Goal: Transaction & Acquisition: Obtain resource

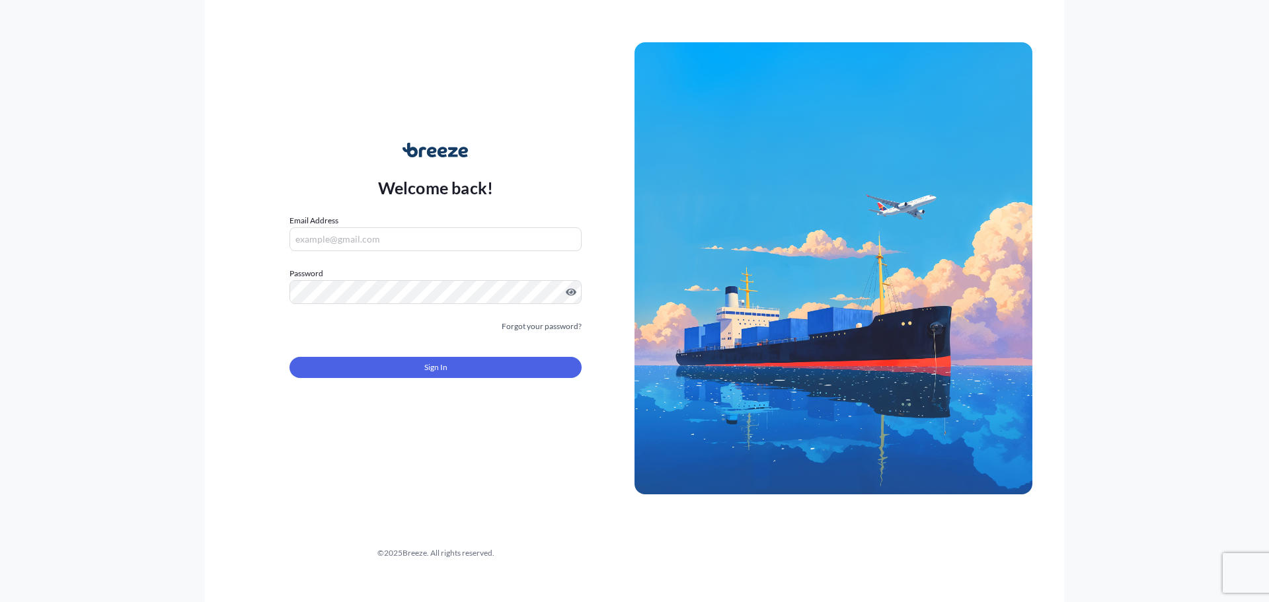
type input "[EMAIL_ADDRESS][DOMAIN_NAME]"
click at [396, 361] on button "Sign In" at bounding box center [435, 367] width 292 height 21
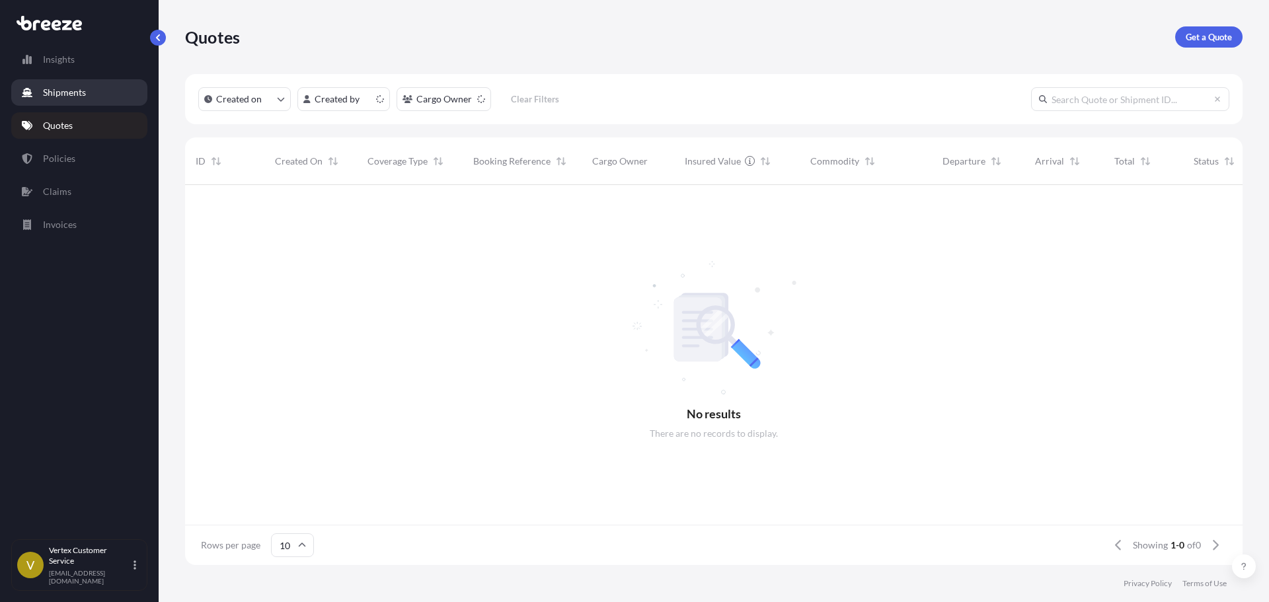
scroll to position [11, 11]
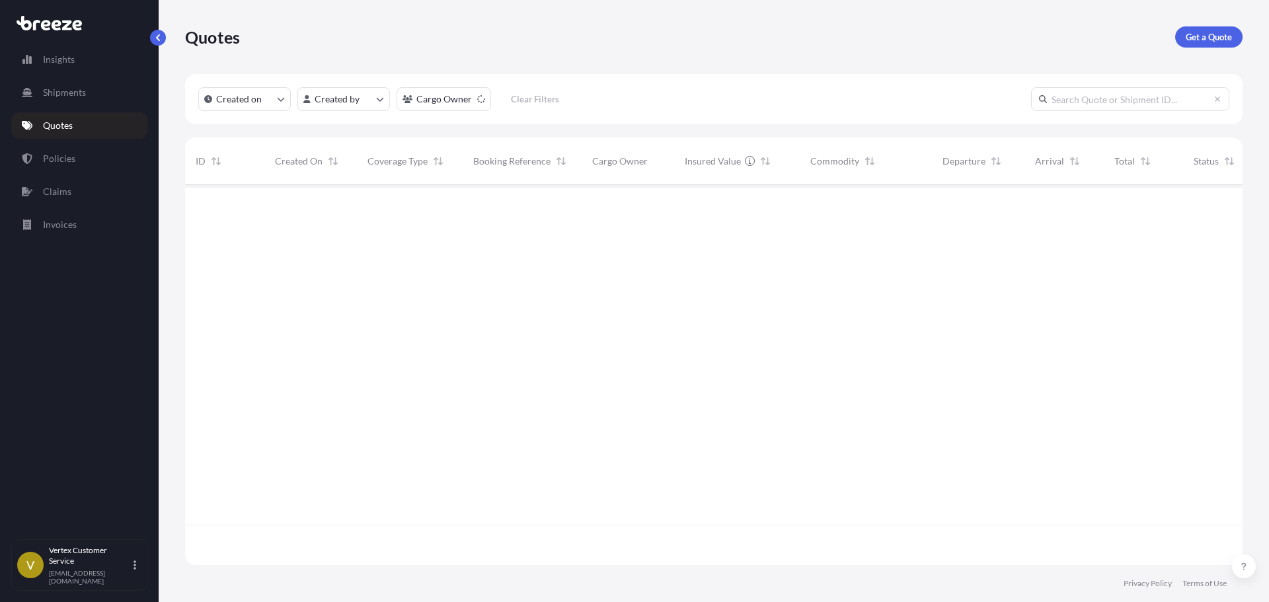
click at [1227, 26] on div "Quotes Get a Quote" at bounding box center [713, 37] width 1057 height 74
click at [1222, 29] on link "Get a Quote" at bounding box center [1208, 36] width 67 height 21
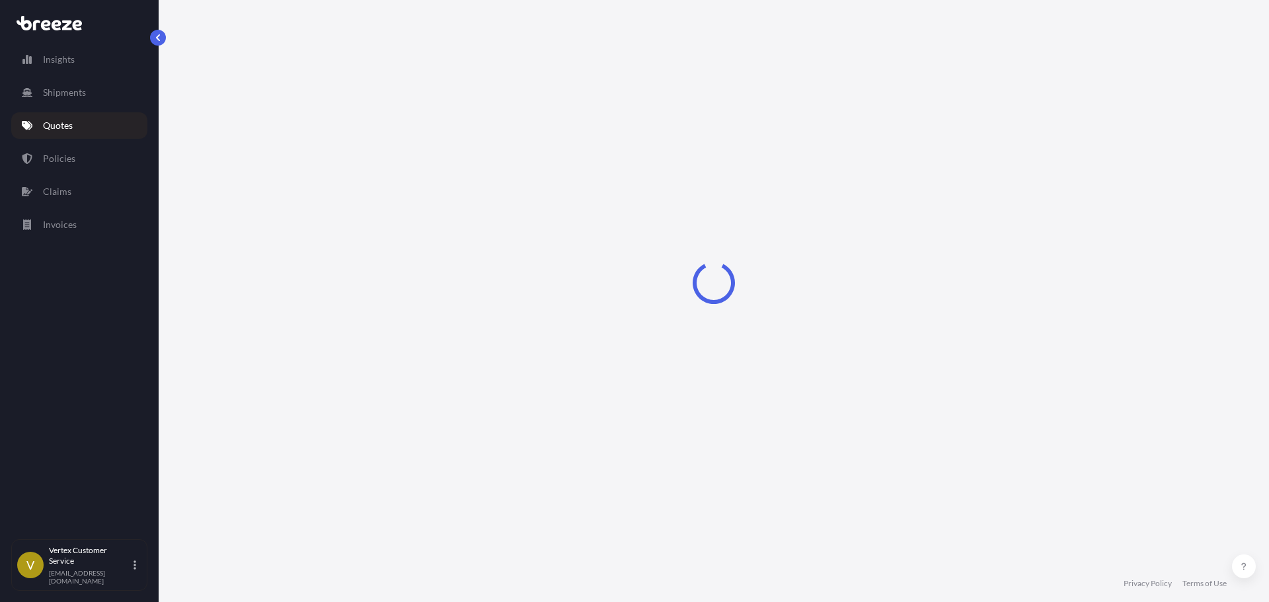
select select "Sea"
select select "1"
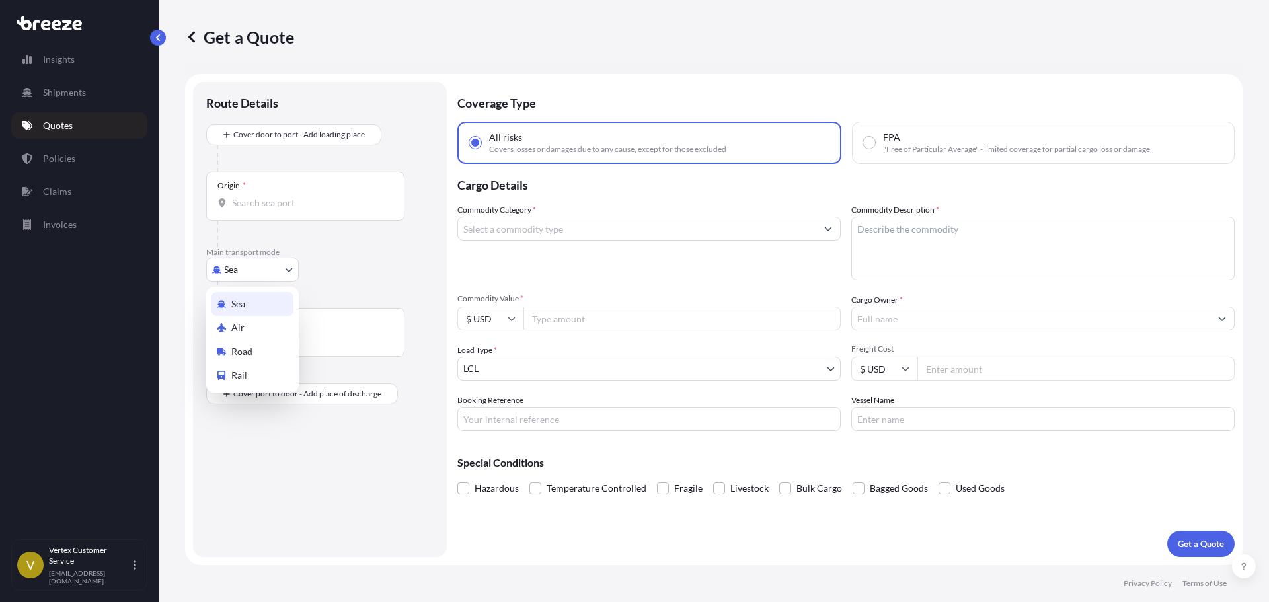
click at [239, 274] on body "Insights Shipments Quotes Policies Claims Invoices V Vertex Customer Service [E…" at bounding box center [634, 301] width 1269 height 602
click at [225, 345] on div "Road" at bounding box center [252, 352] width 82 height 24
select select "Road"
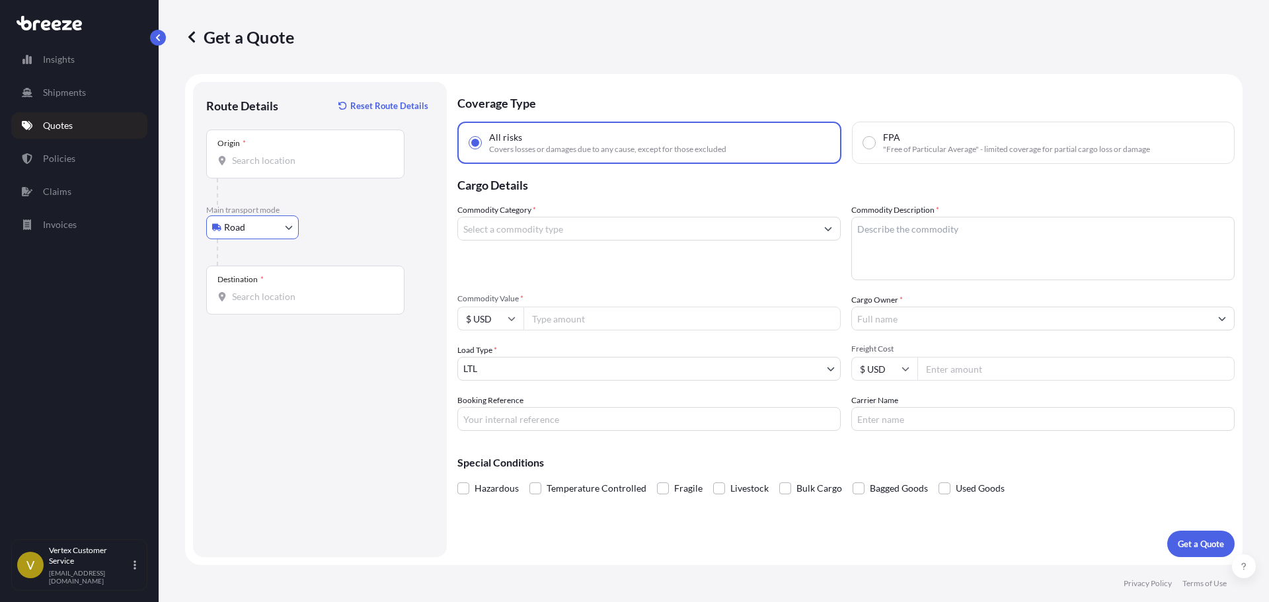
click at [276, 176] on div "Origin *" at bounding box center [305, 154] width 198 height 49
click at [276, 167] on input "Origin *" at bounding box center [310, 160] width 156 height 13
paste input "08536"
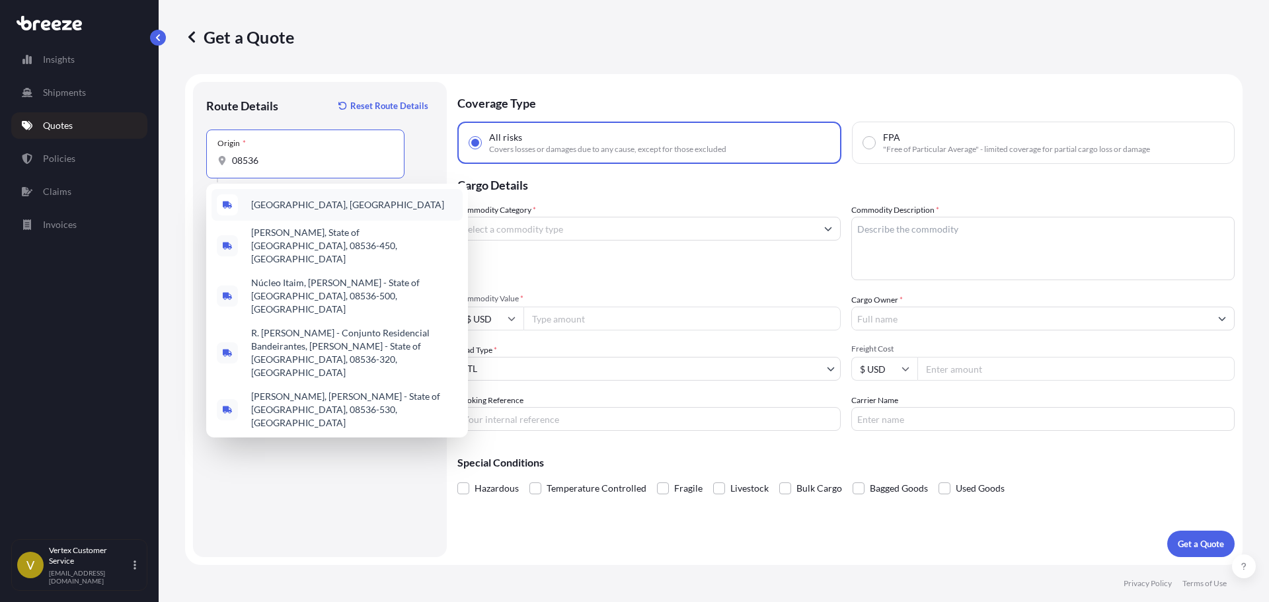
click at [276, 207] on span "[GEOGRAPHIC_DATA], [GEOGRAPHIC_DATA]" at bounding box center [347, 204] width 193 height 13
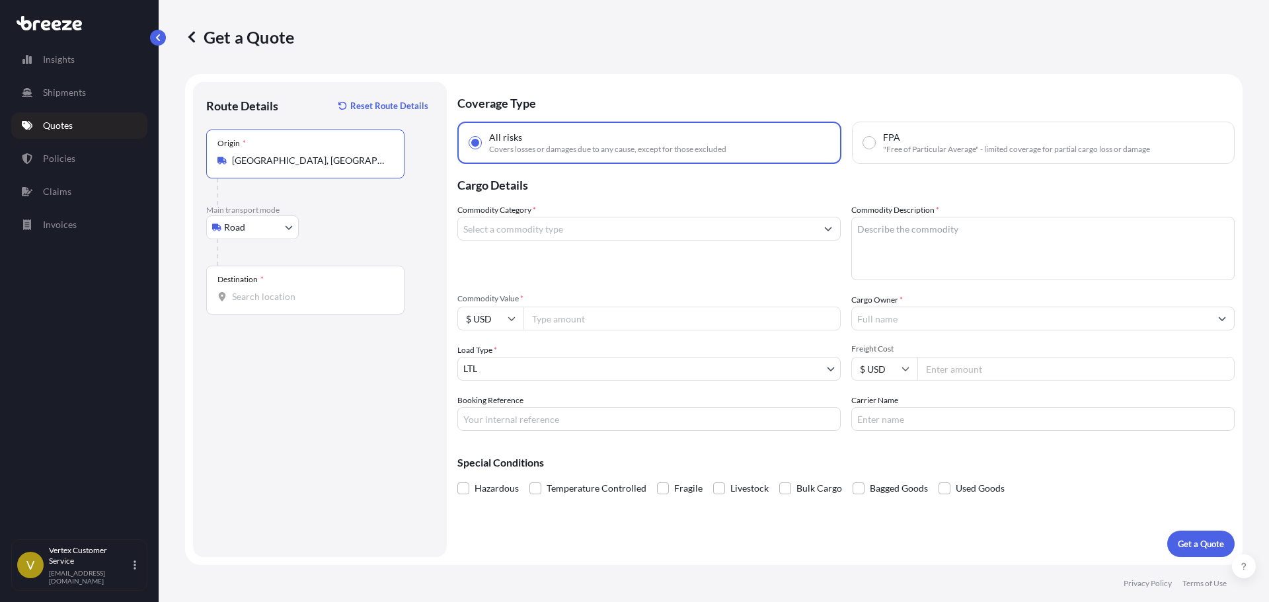
type input "[GEOGRAPHIC_DATA], [GEOGRAPHIC_DATA]"
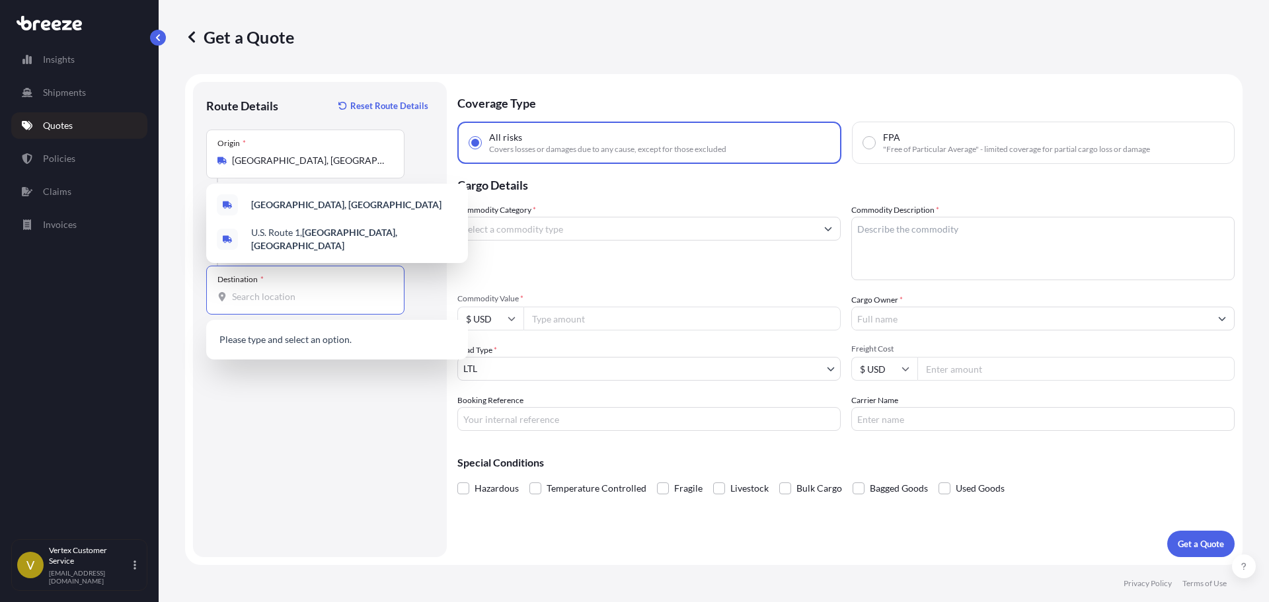
click at [298, 290] on input "Destination *" at bounding box center [310, 296] width 156 height 13
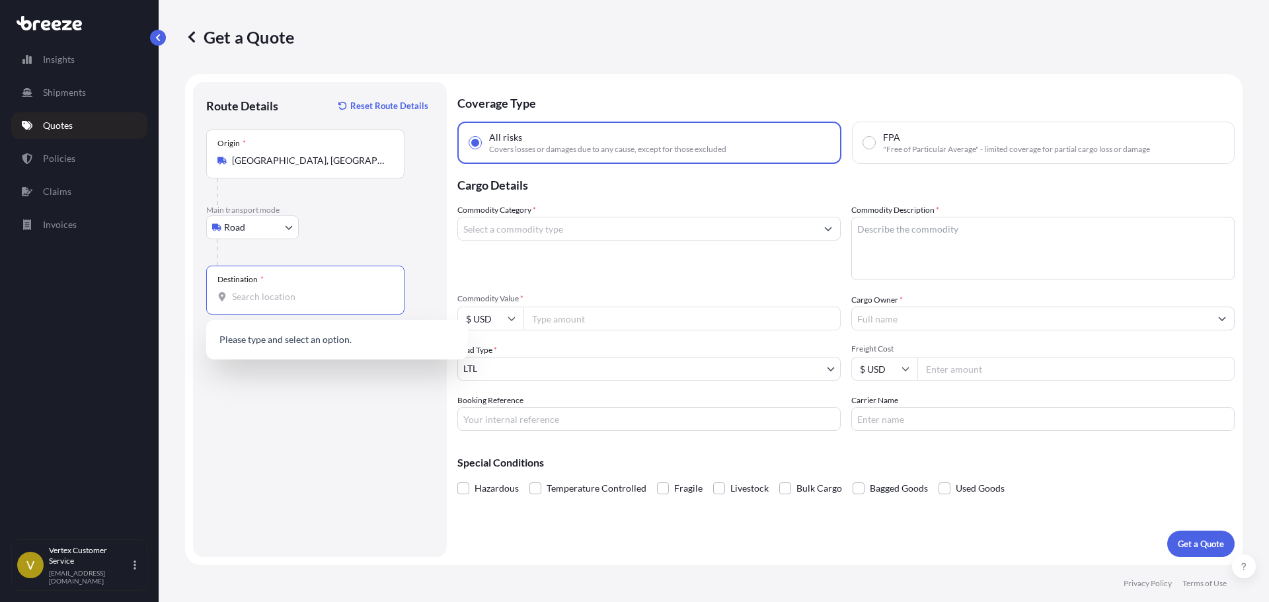
paste input "84020"
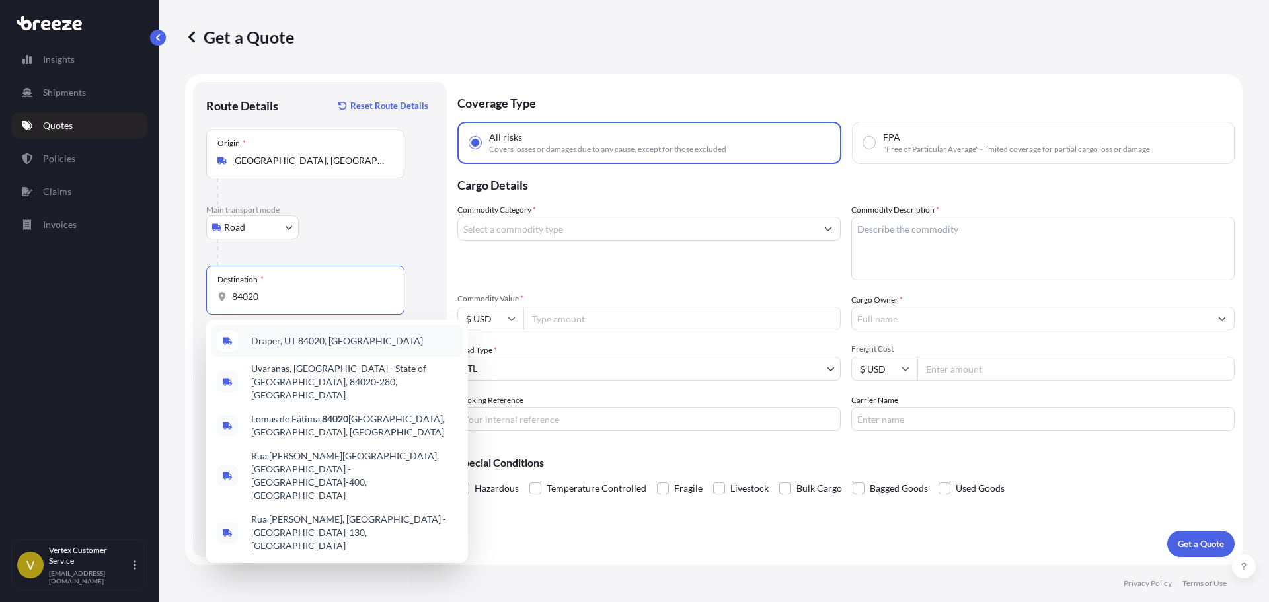
click at [286, 336] on span "Draper, UT 84020, [GEOGRAPHIC_DATA]" at bounding box center [337, 340] width 172 height 13
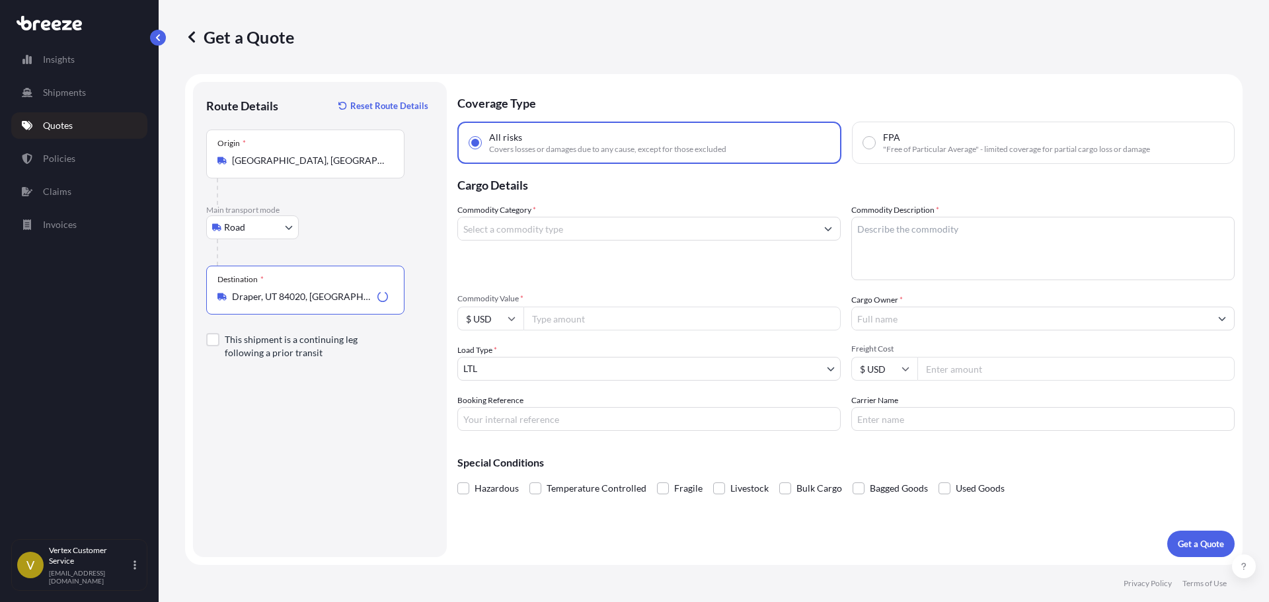
type input "Draper, UT 84020, [GEOGRAPHIC_DATA]"
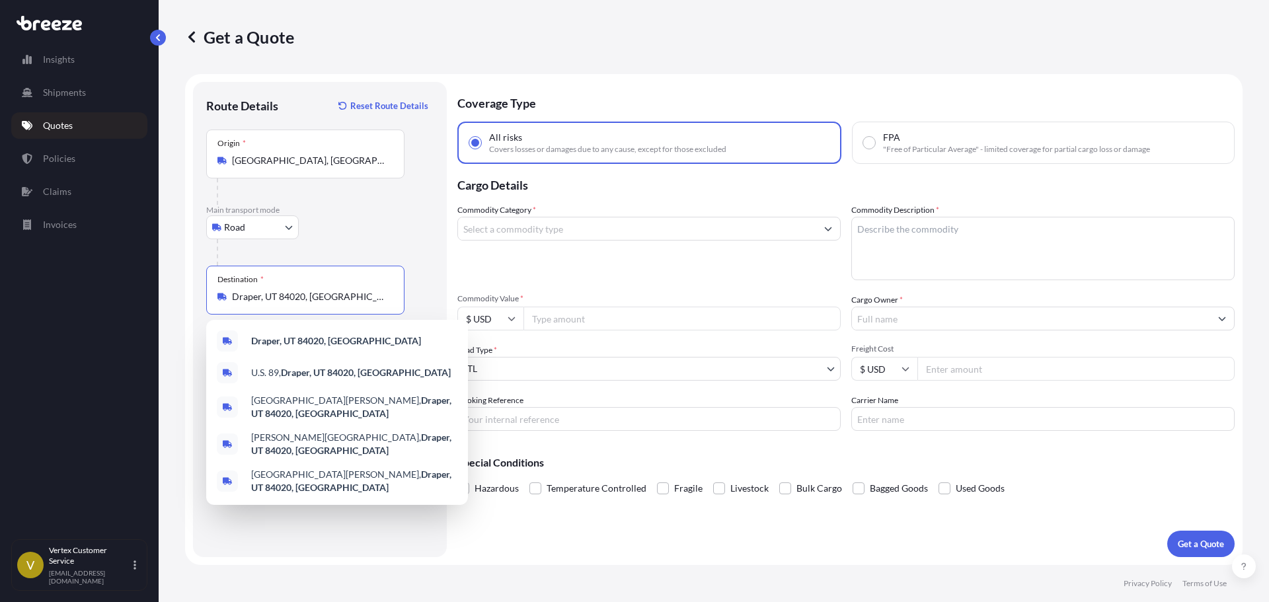
click at [580, 323] on input "Commodity Value *" at bounding box center [681, 319] width 317 height 24
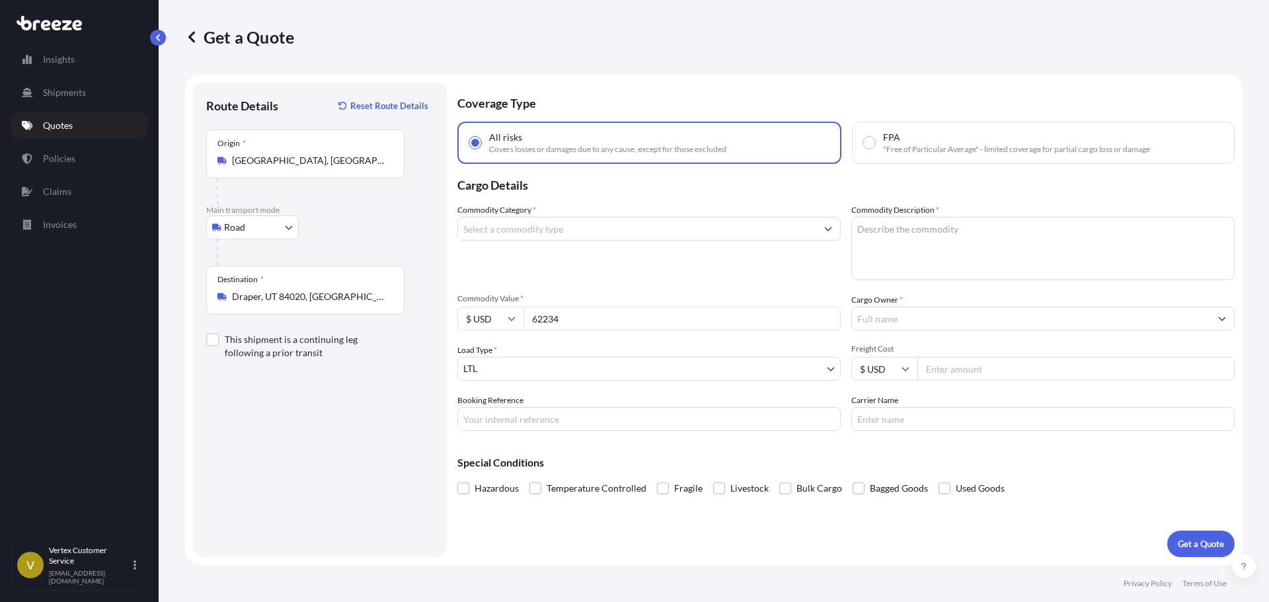
type input "62234"
click at [1024, 326] on input "Cargo Owner *" at bounding box center [1031, 319] width 358 height 24
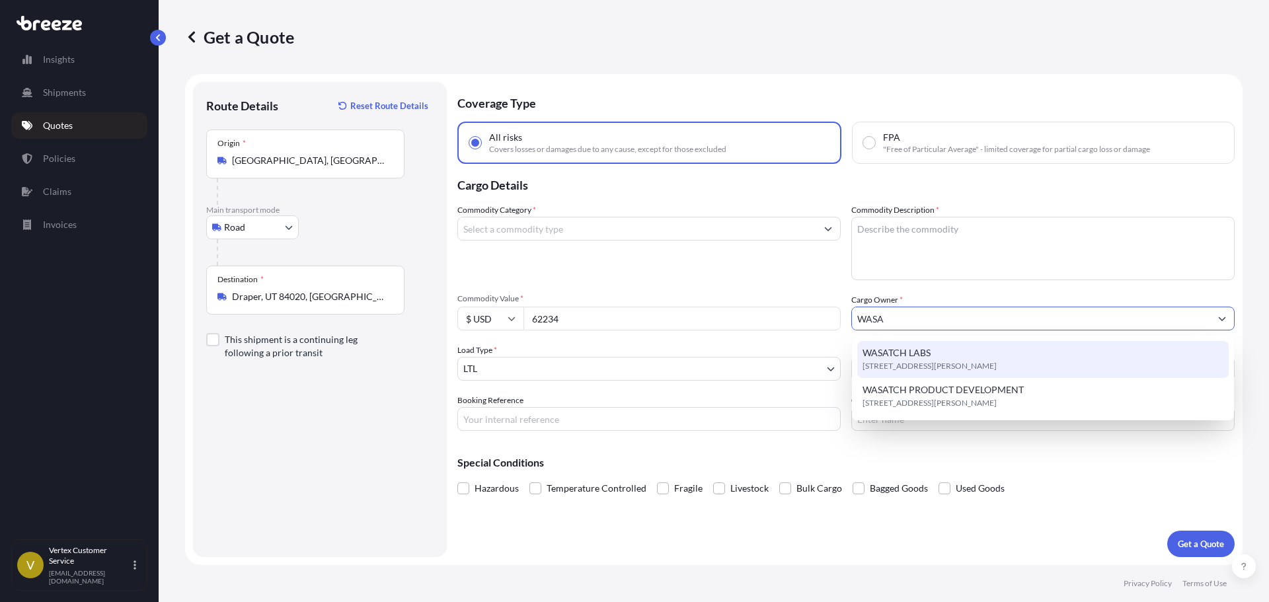
click at [899, 361] on span "[STREET_ADDRESS][PERSON_NAME]" at bounding box center [929, 365] width 134 height 13
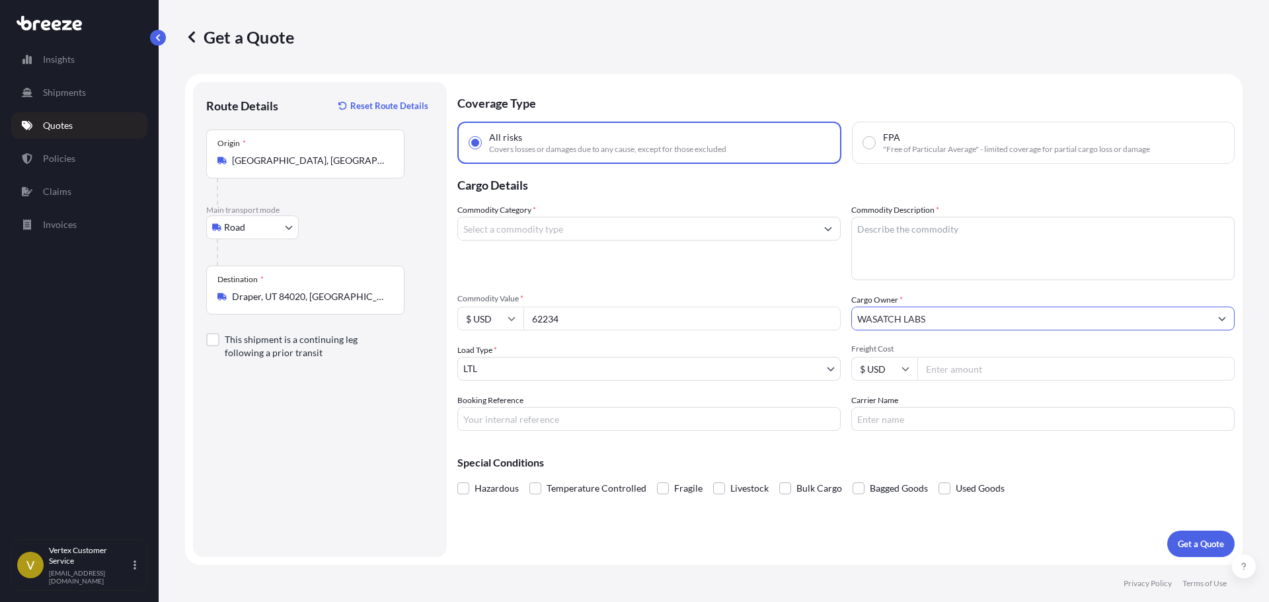
type input "WASATCH LABS"
click at [572, 226] on input "Commodity Category *" at bounding box center [637, 229] width 358 height 24
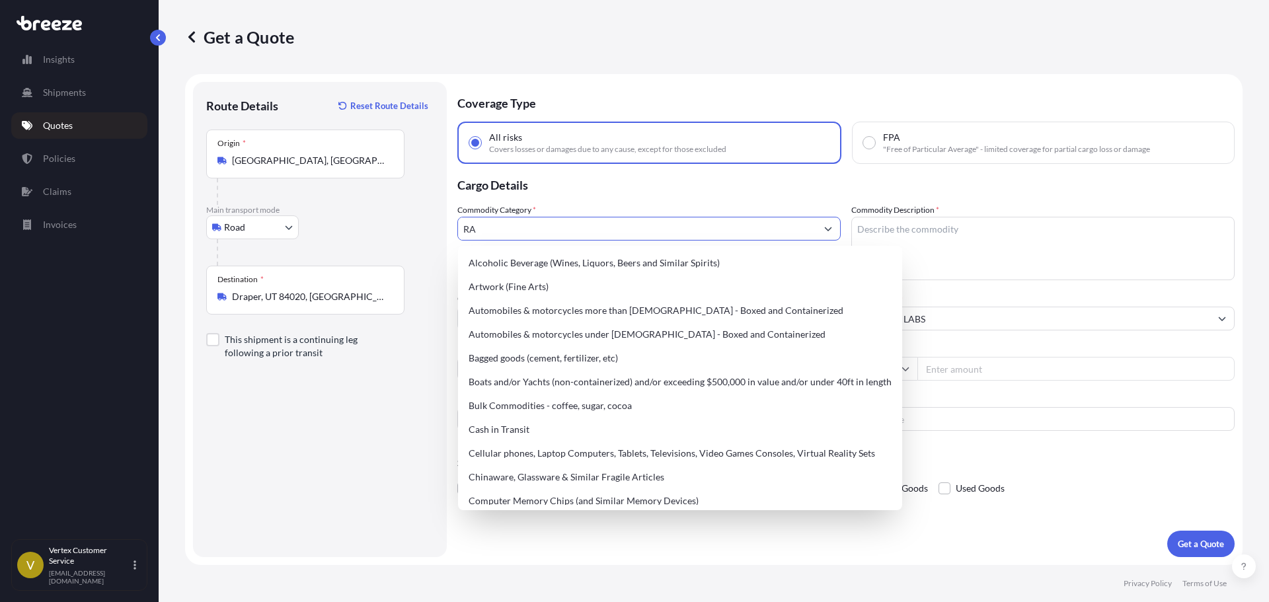
type input "RAW"
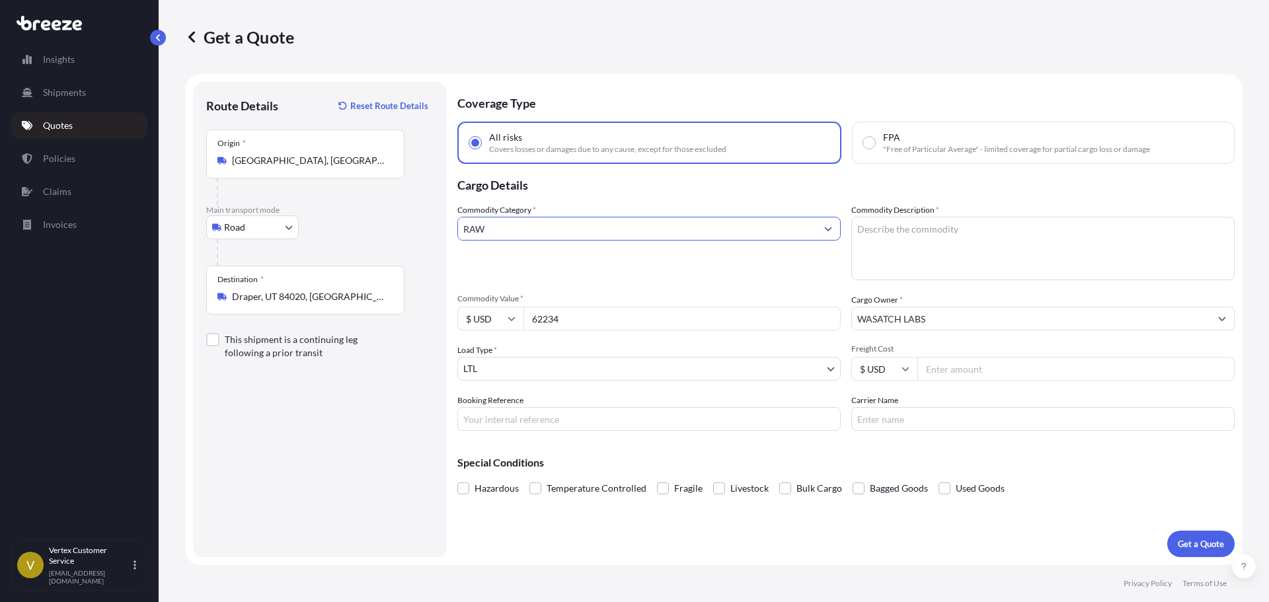
drag, startPoint x: 529, startPoint y: 223, endPoint x: 364, endPoint y: 211, distance: 165.0
click at [373, 213] on form "Route Details Reset Route Details Place of loading Road Road Rail Origin * [GEO…" at bounding box center [713, 319] width 1057 height 491
type input "O"
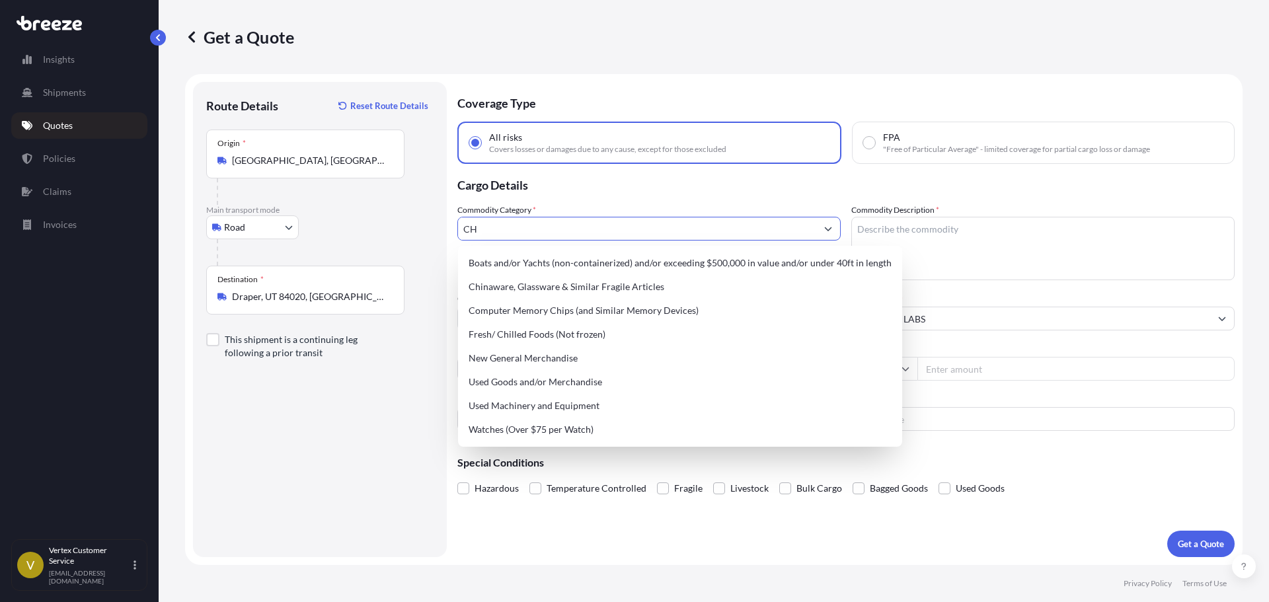
type input "C"
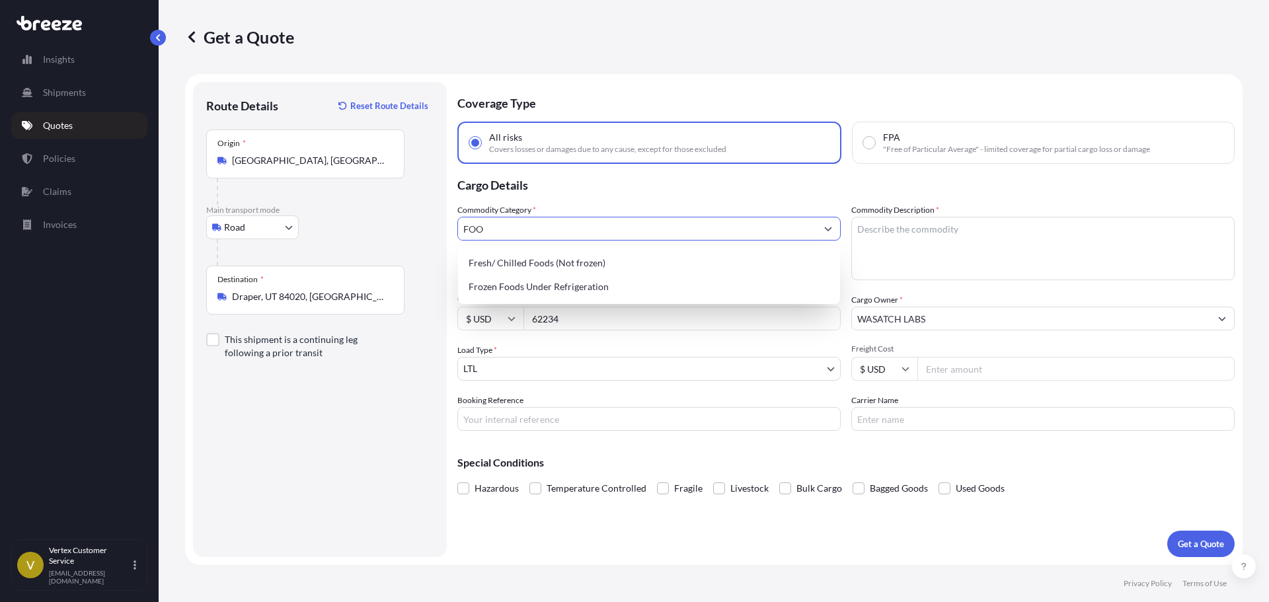
type input "FOOD"
drag, startPoint x: 542, startPoint y: 234, endPoint x: 412, endPoint y: 227, distance: 130.4
click at [426, 225] on form "Route Details Reset Route Details Place of loading Road Road Rail Origin * [GEO…" at bounding box center [713, 319] width 1057 height 491
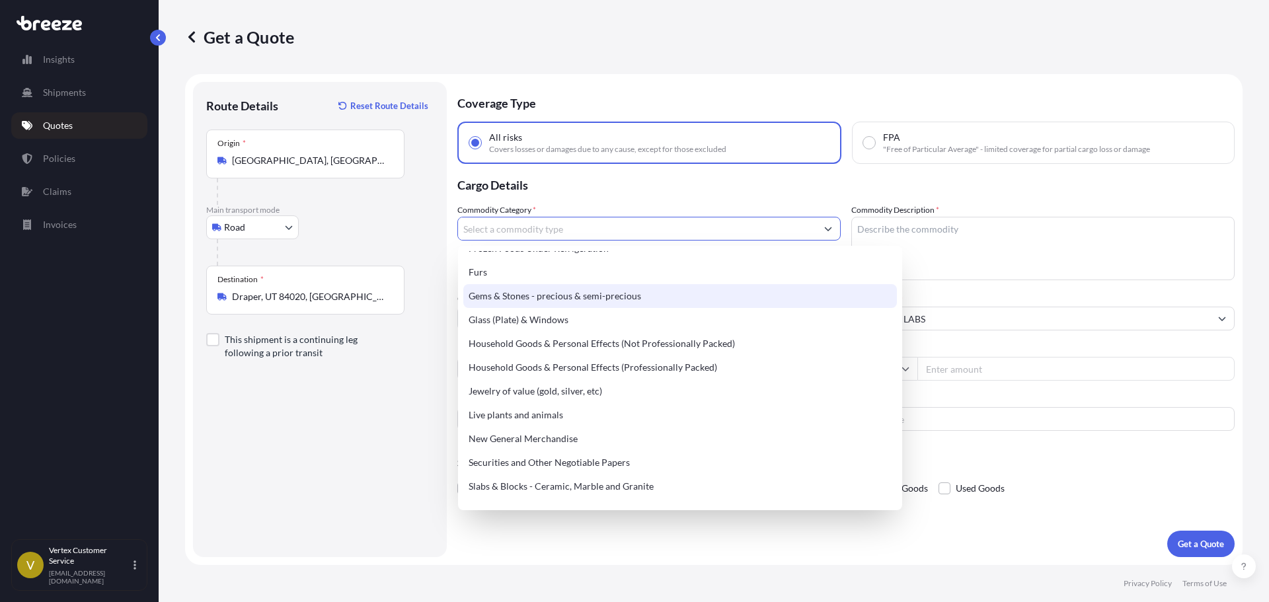
scroll to position [396, 0]
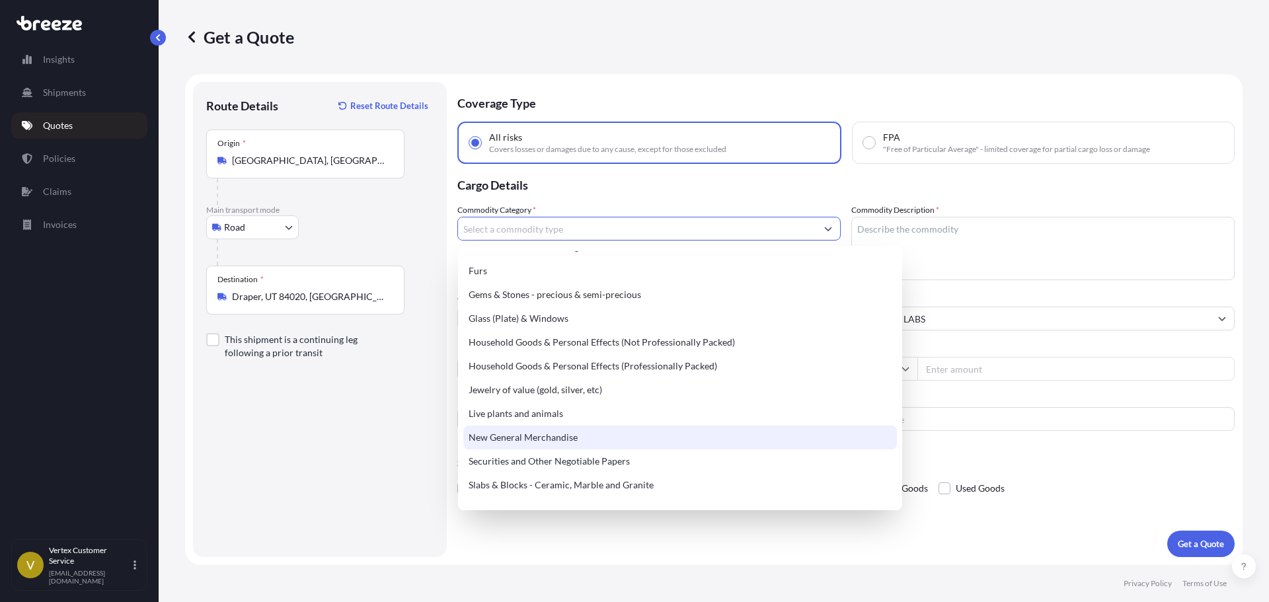
click at [508, 441] on div "New General Merchandise" at bounding box center [679, 438] width 433 height 24
type input "New General Merchandise"
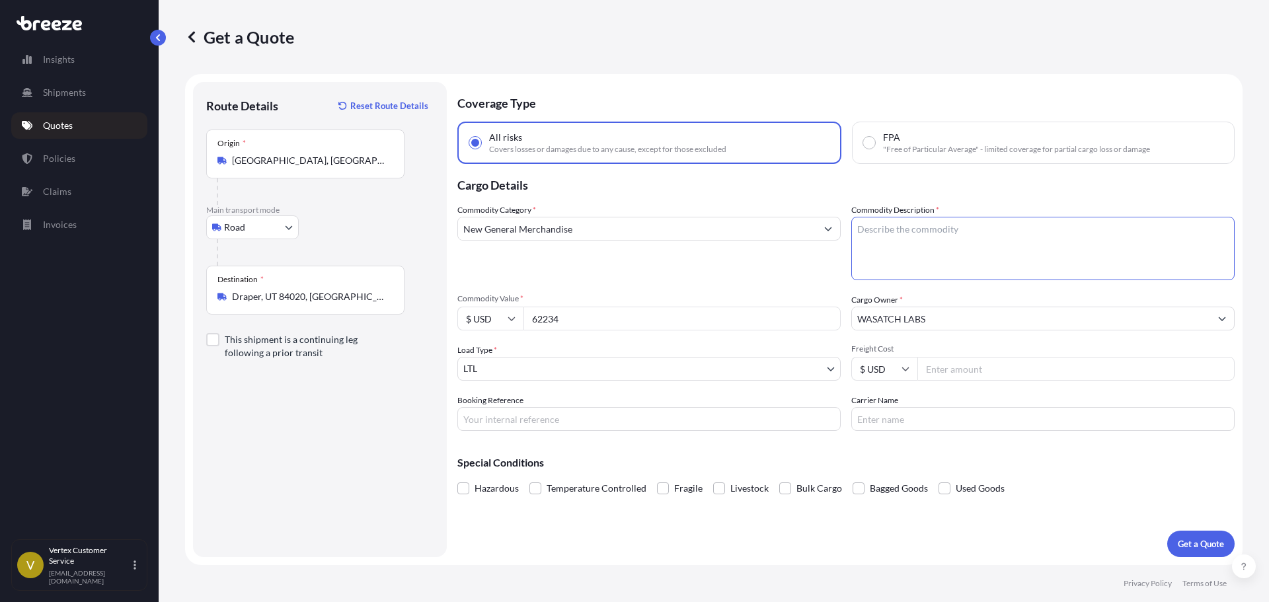
click at [990, 235] on textarea "Commodity Description *" at bounding box center [1042, 248] width 383 height 63
click at [971, 264] on textarea "Commodity Description *" at bounding box center [1042, 248] width 383 height 63
paste textarea "Eucalyptus mint flavor"
type textarea "Eucalyptus mint flavor"
click at [1182, 541] on p "Get a Quote" at bounding box center [1200, 543] width 46 height 13
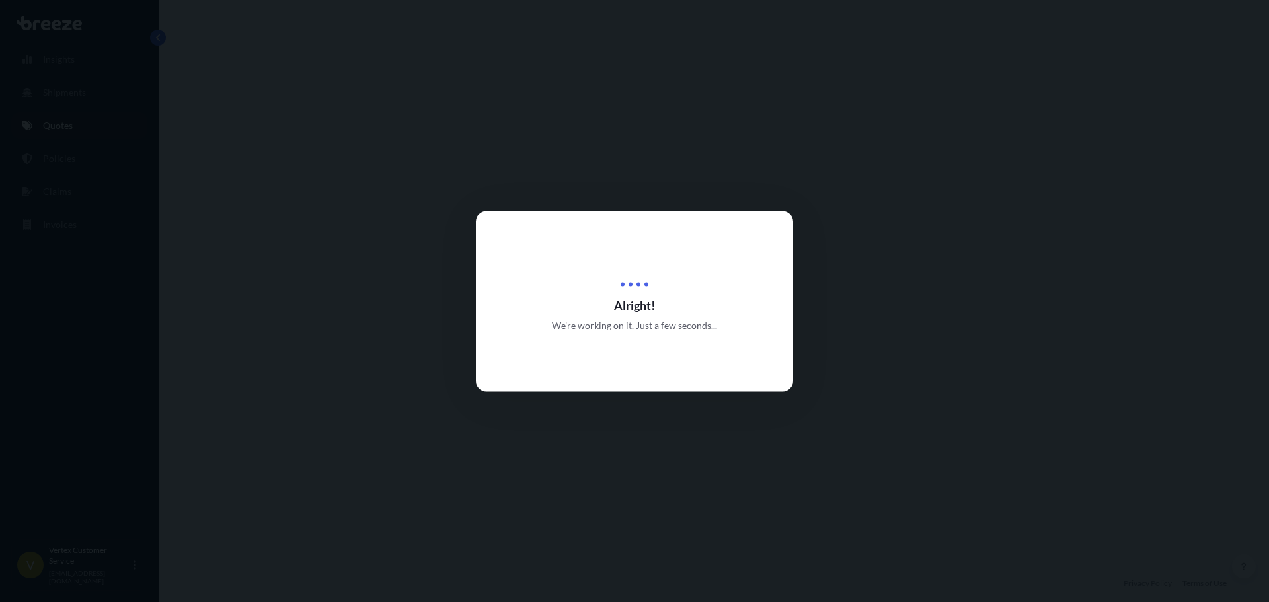
select select "Road"
select select "1"
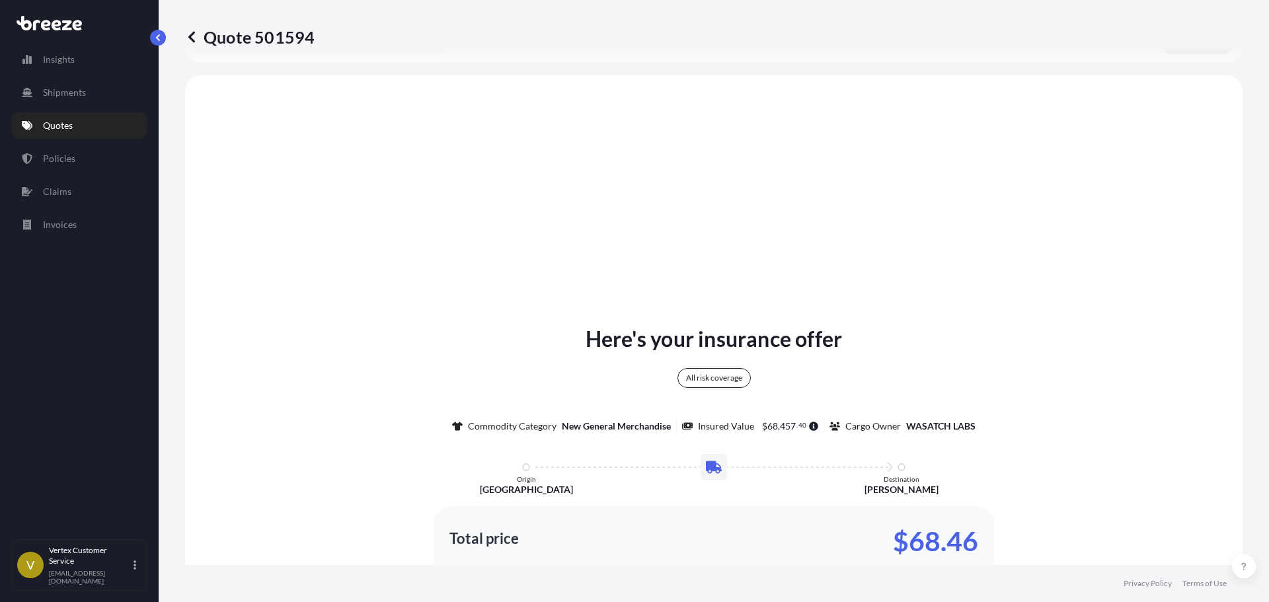
scroll to position [480, 0]
